Goal: Task Accomplishment & Management: Manage account settings

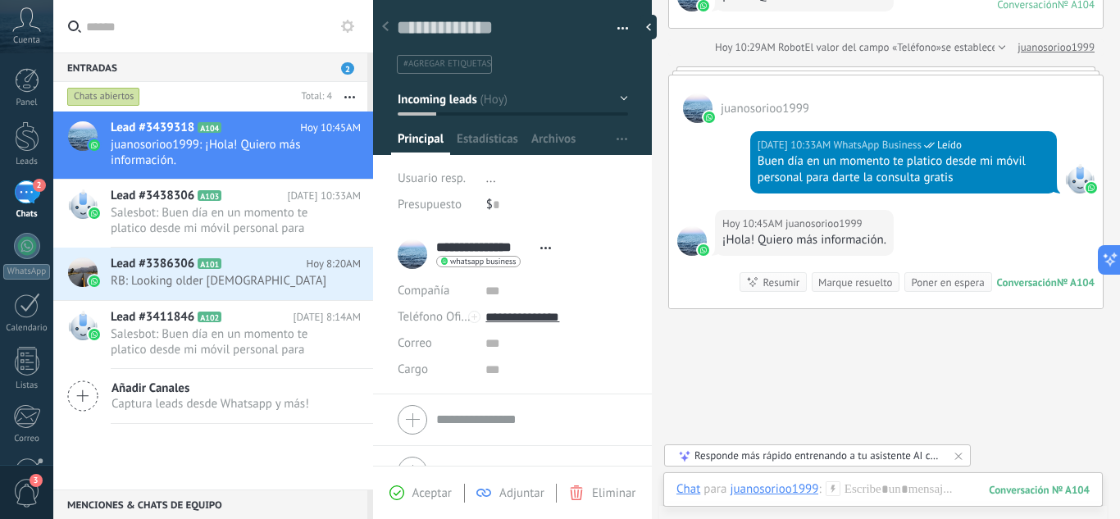
click at [340, 67] on div "Entradas 2" at bounding box center [210, 67] width 314 height 30
click at [114, 98] on div "Chats abiertos" at bounding box center [103, 97] width 73 height 20
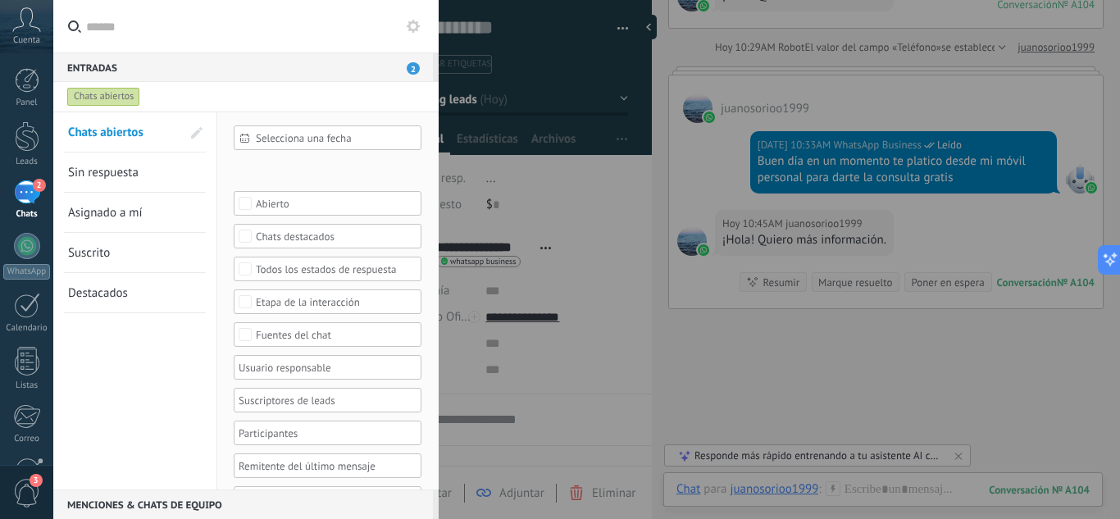
click at [114, 98] on div "Chats abiertos" at bounding box center [103, 97] width 73 height 20
drag, startPoint x: 26, startPoint y: 186, endPoint x: 491, endPoint y: 171, distance: 465.2
click at [25, 188] on div "2" at bounding box center [27, 192] width 26 height 24
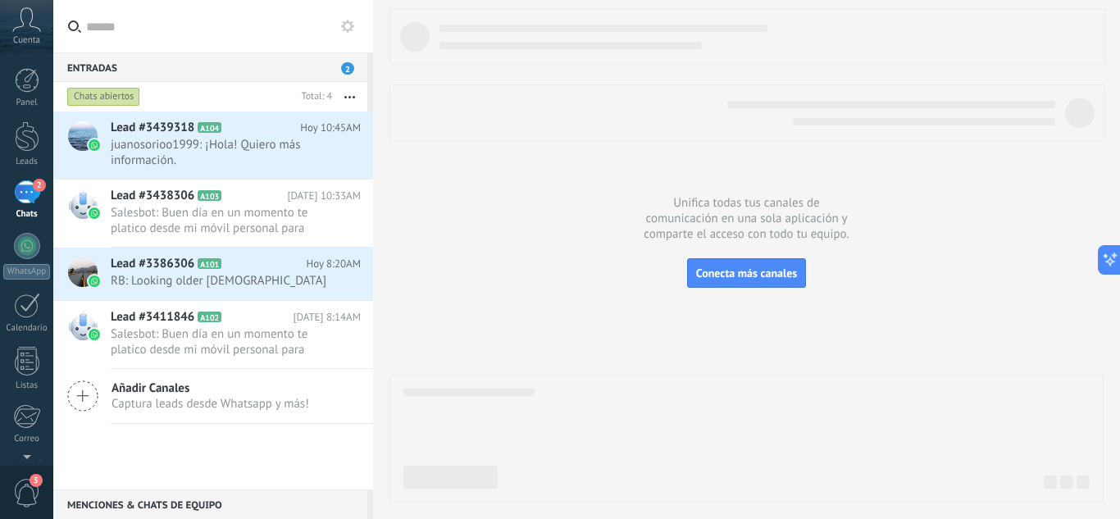
click at [10, 34] on div "Cuenta" at bounding box center [26, 26] width 53 height 53
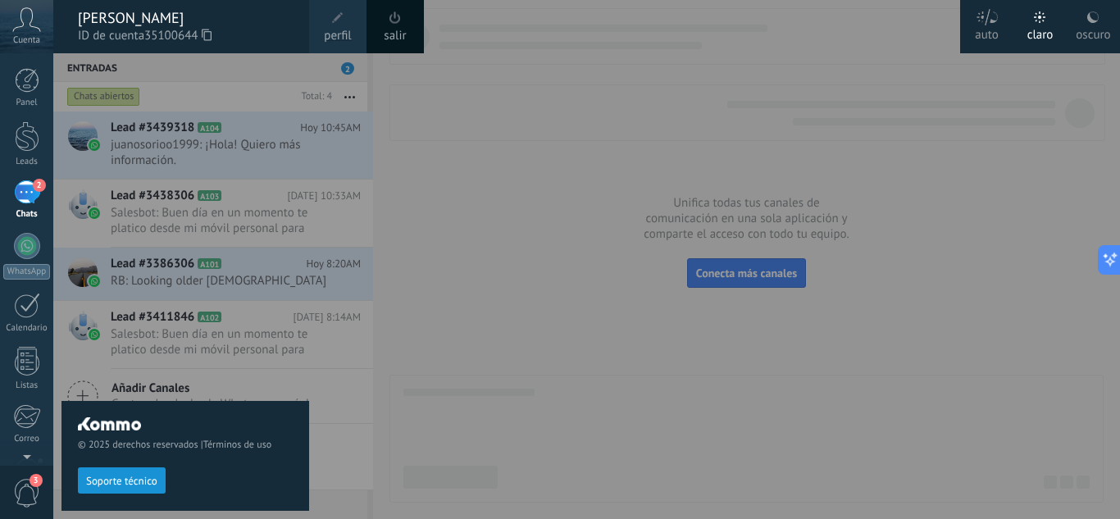
click at [517, 314] on div at bounding box center [613, 259] width 1120 height 519
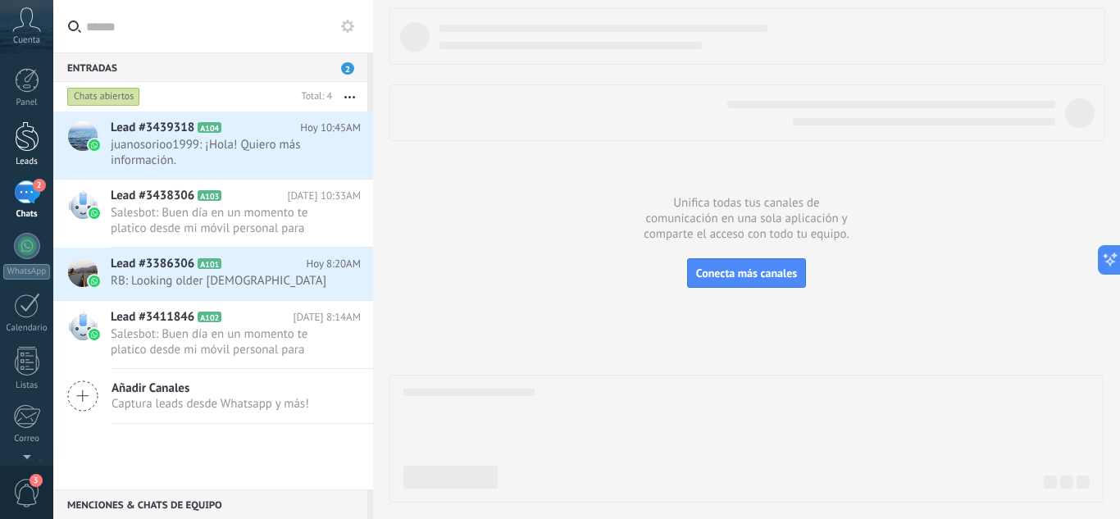
drag, startPoint x: 22, startPoint y: 133, endPoint x: 39, endPoint y: 135, distance: 16.6
click at [23, 133] on div at bounding box center [27, 136] width 25 height 30
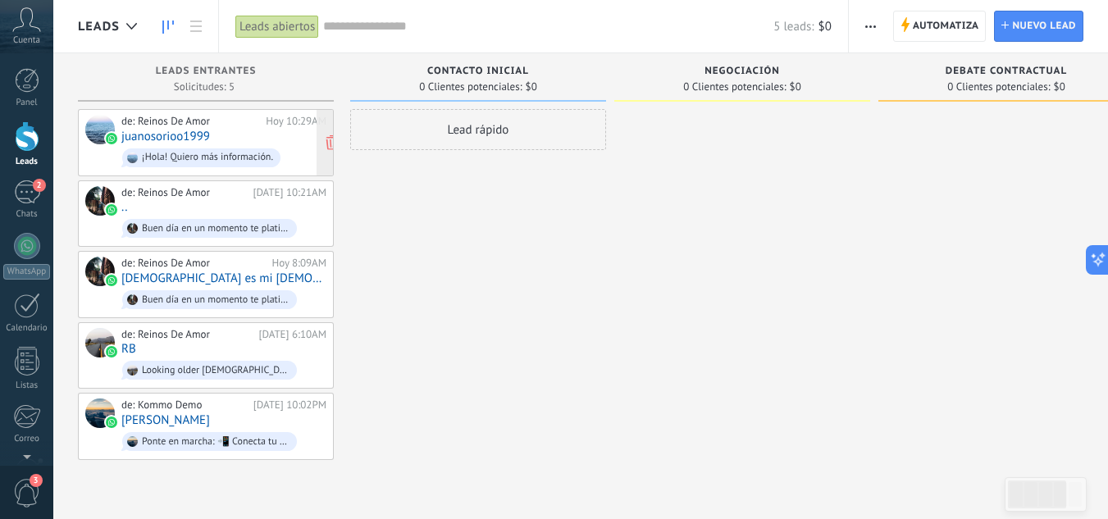
click at [255, 149] on div "¡Hola! Quiero más información." at bounding box center [201, 157] width 158 height 19
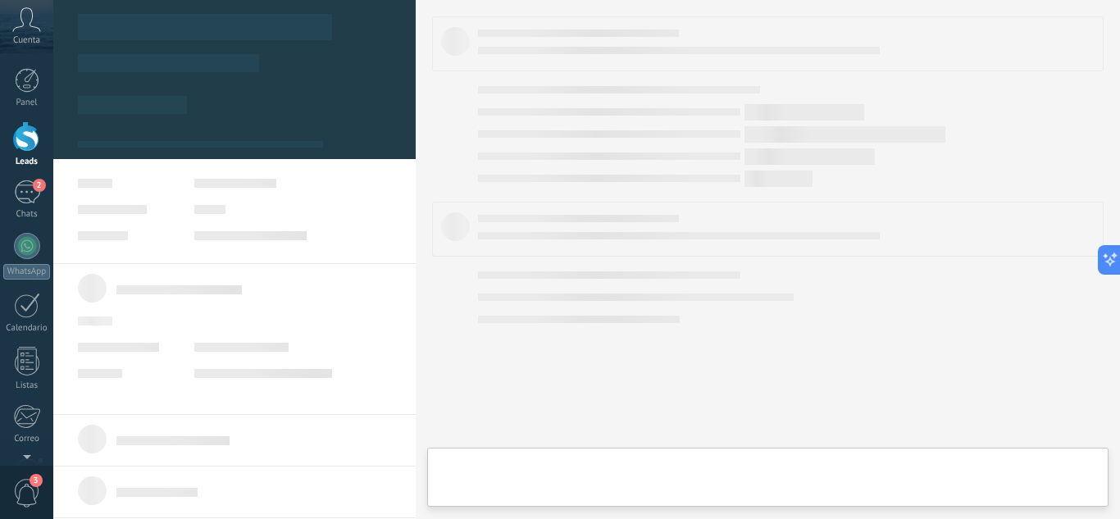
type textarea "**********"
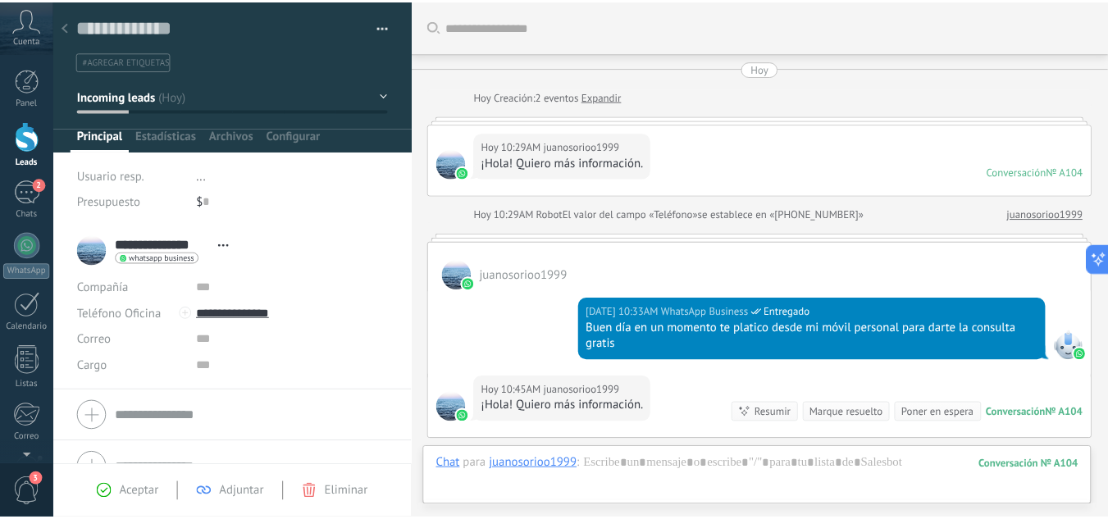
scroll to position [207, 0]
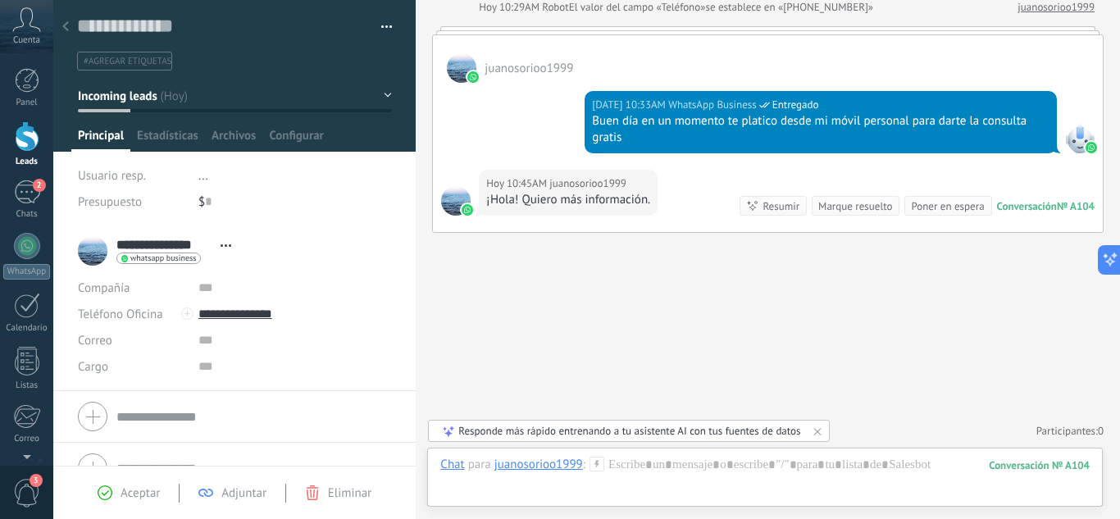
click at [337, 40] on div "Guardar y crear Imprimir Administrar etiquetas Exportar a excel" at bounding box center [235, 42] width 316 height 57
click at [379, 97] on button "Incoming leads" at bounding box center [235, 96] width 314 height 30
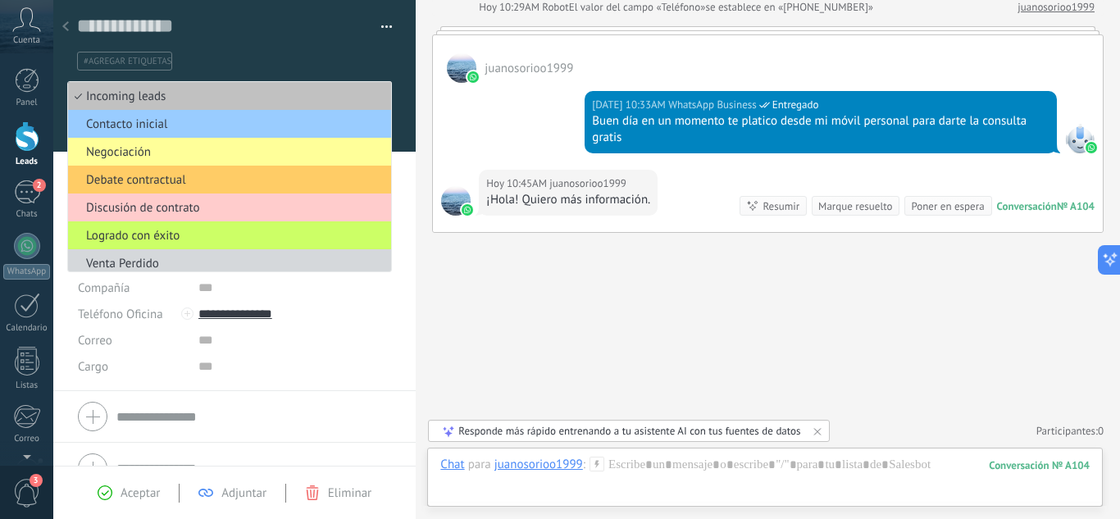
click at [397, 43] on div "Guardar y crear Imprimir Administrar etiquetas Exportar a excel" at bounding box center [234, 35] width 363 height 71
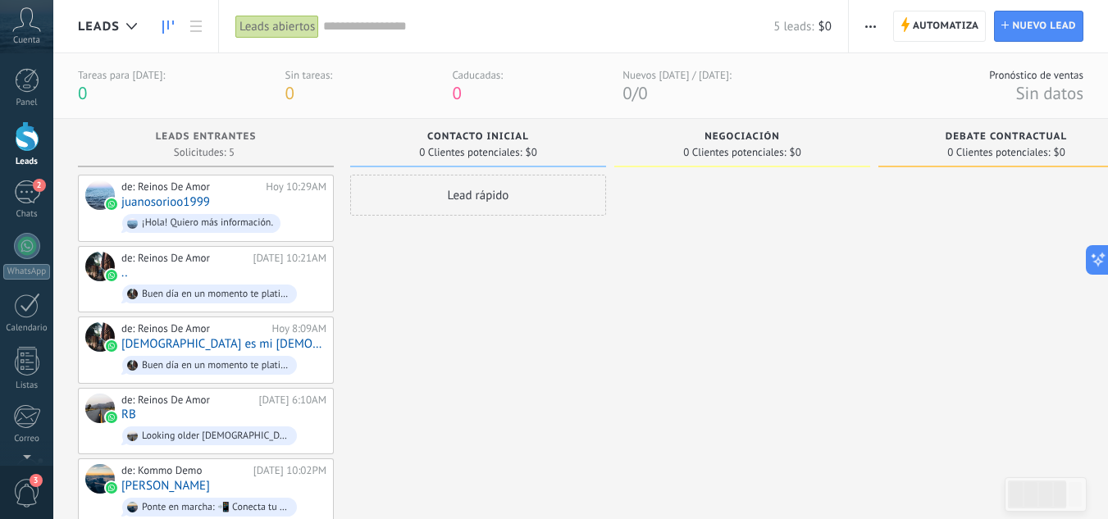
click at [20, 39] on span "Cuenta" at bounding box center [26, 40] width 27 height 11
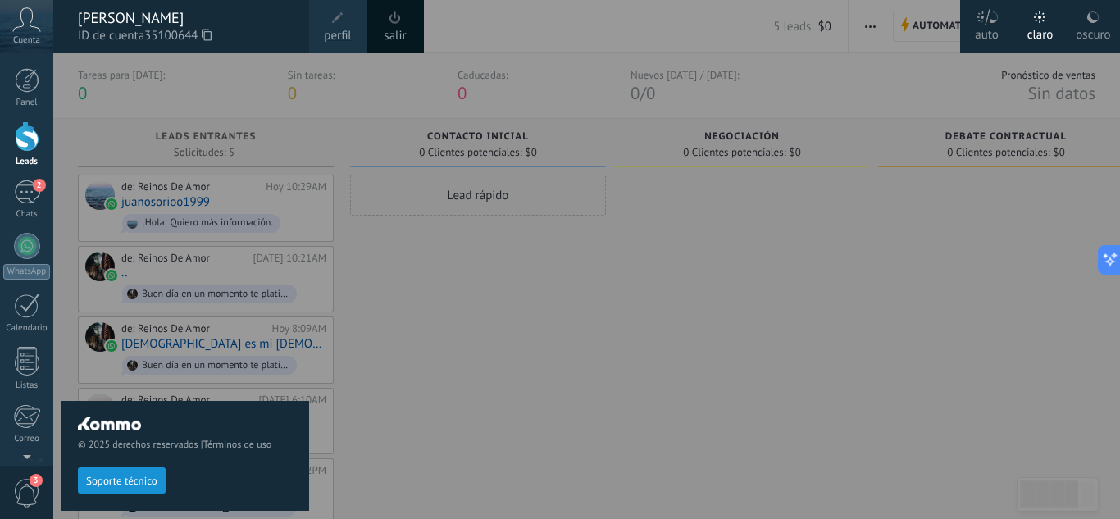
click at [344, 21] on span at bounding box center [338, 18] width 18 height 18
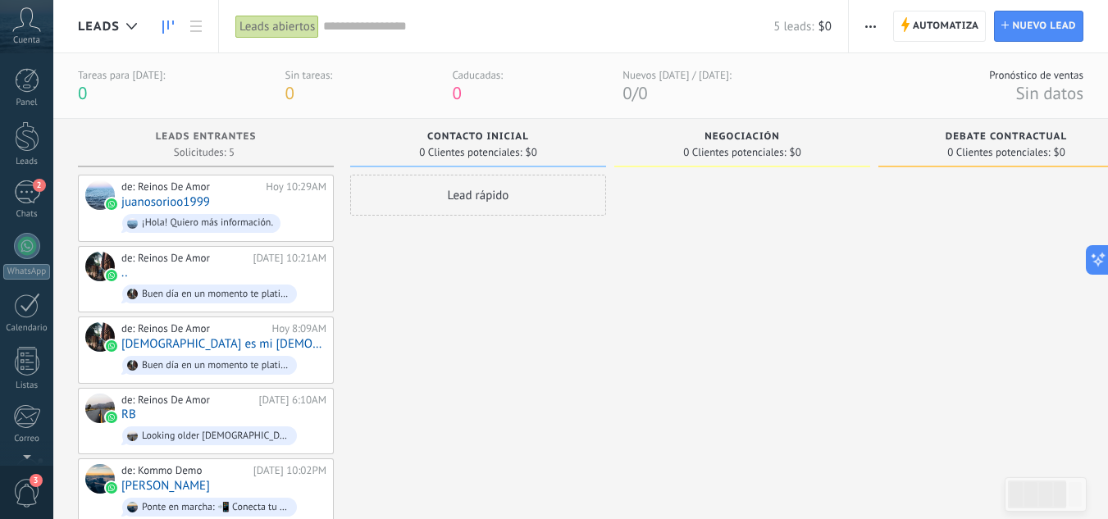
scroll to position [163, 0]
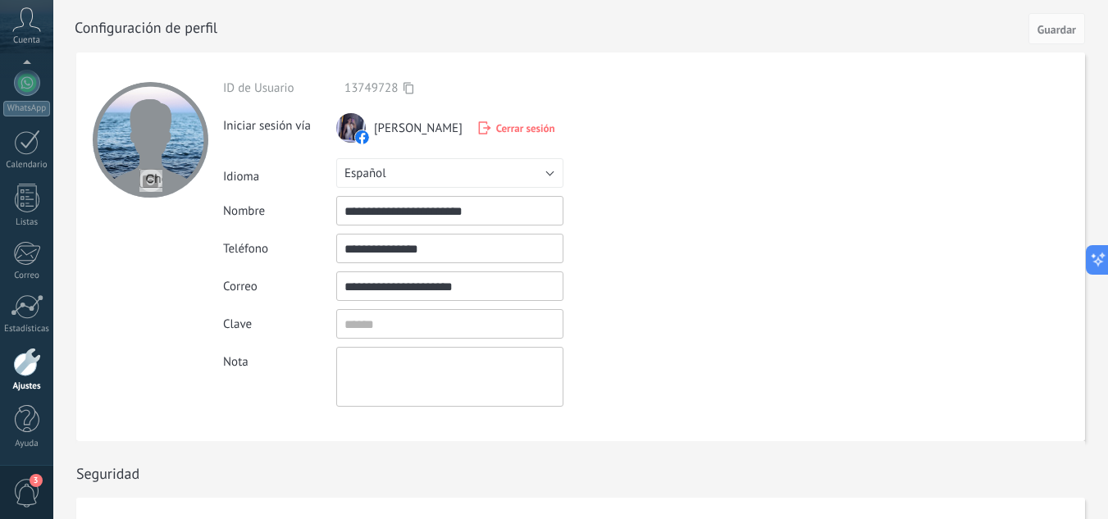
click at [11, 15] on div "Cuenta" at bounding box center [26, 26] width 53 height 53
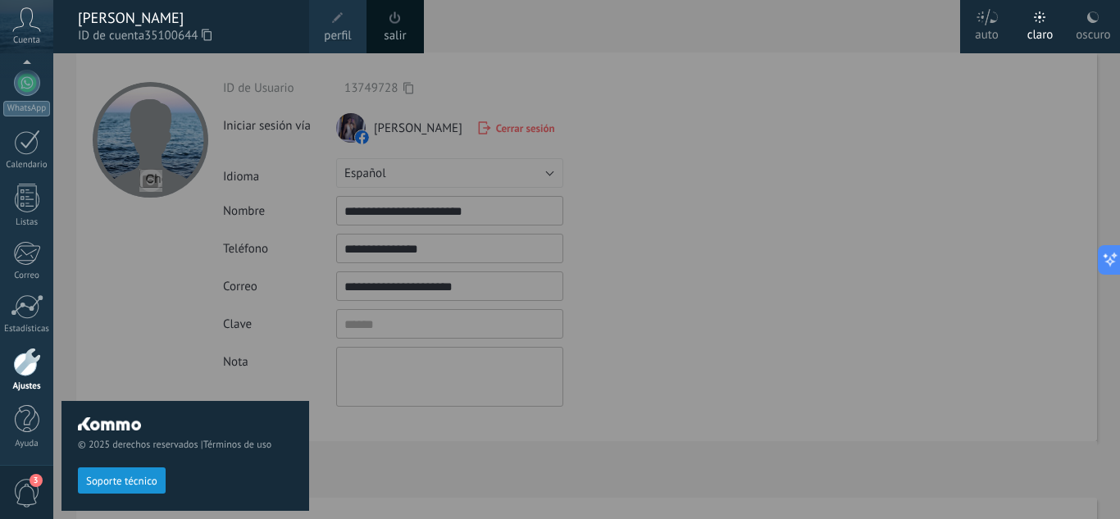
drag, startPoint x: 1034, startPoint y: 139, endPoint x: 1021, endPoint y: 128, distance: 17.4
click at [1035, 139] on div at bounding box center [613, 259] width 1120 height 519
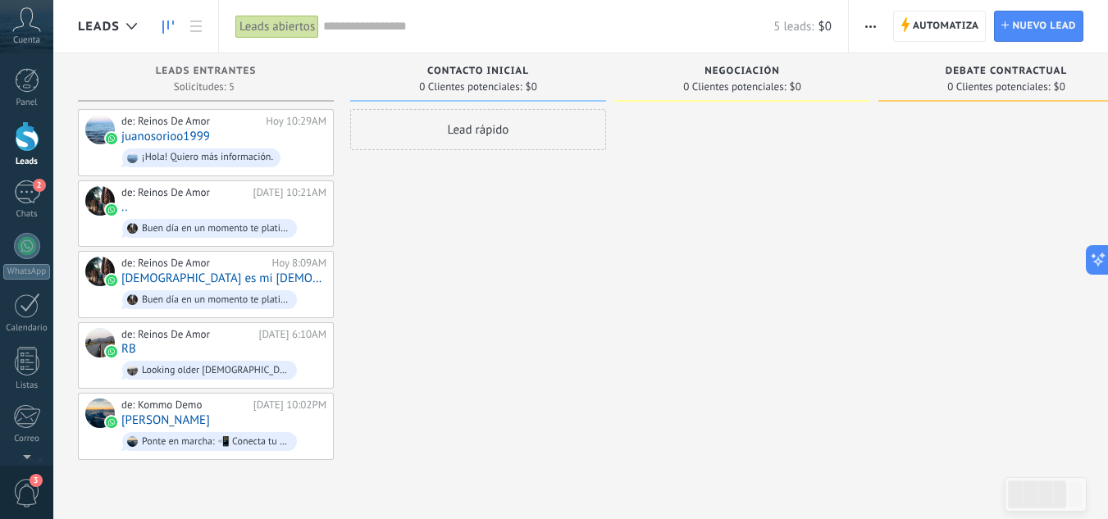
click at [21, 37] on span "Cuenta" at bounding box center [26, 40] width 27 height 11
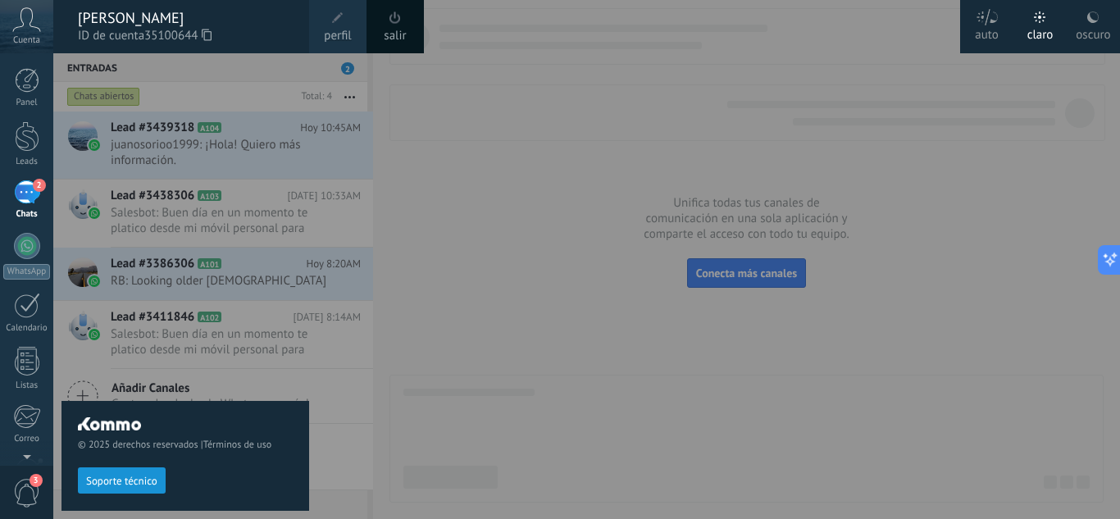
click at [711, 203] on div at bounding box center [613, 259] width 1120 height 519
